Goal: Task Accomplishment & Management: Use online tool/utility

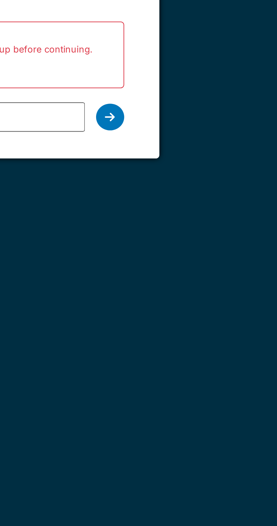
click at [190, 111] on div at bounding box center [186, 114] width 11 height 11
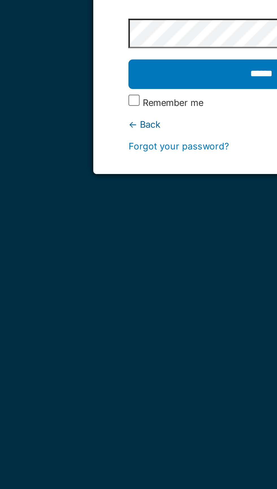
click at [85, 91] on input "******" at bounding box center [138, 97] width 107 height 12
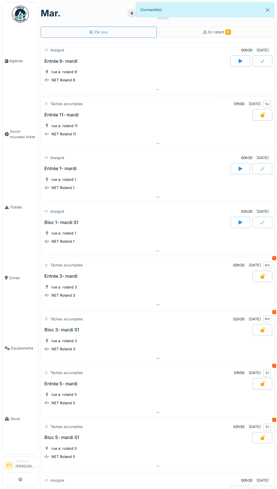
click at [271, 194] on div at bounding box center [157, 197] width 233 height 8
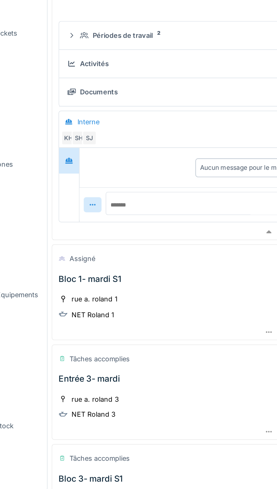
scroll to position [5, 0]
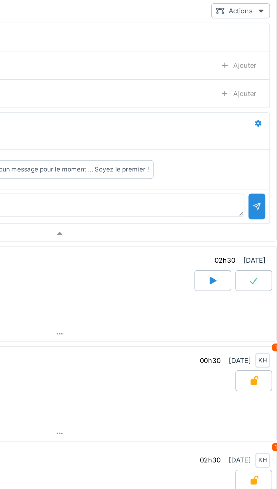
click at [244, 336] on div at bounding box center [240, 340] width 20 height 11
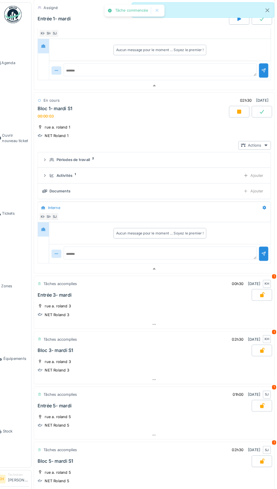
scroll to position [237, 0]
